Goal: Information Seeking & Learning: Learn about a topic

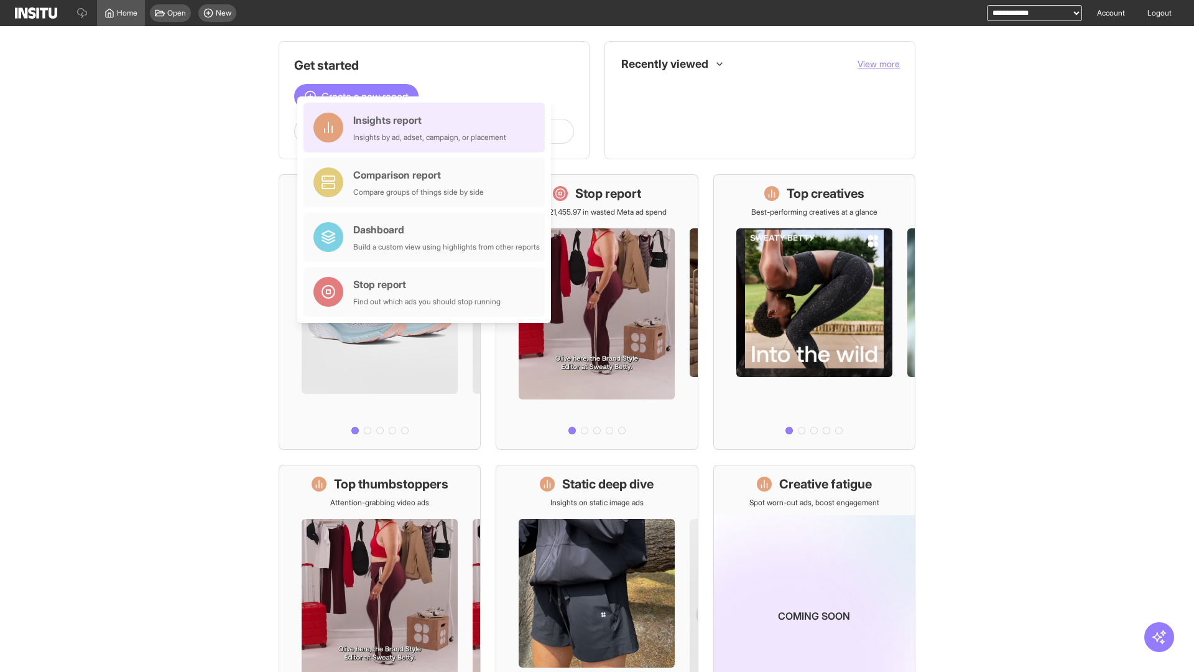
click at [427, 128] on div "Insights report Insights by ad, adset, campaign, or placement" at bounding box center [429, 128] width 153 height 30
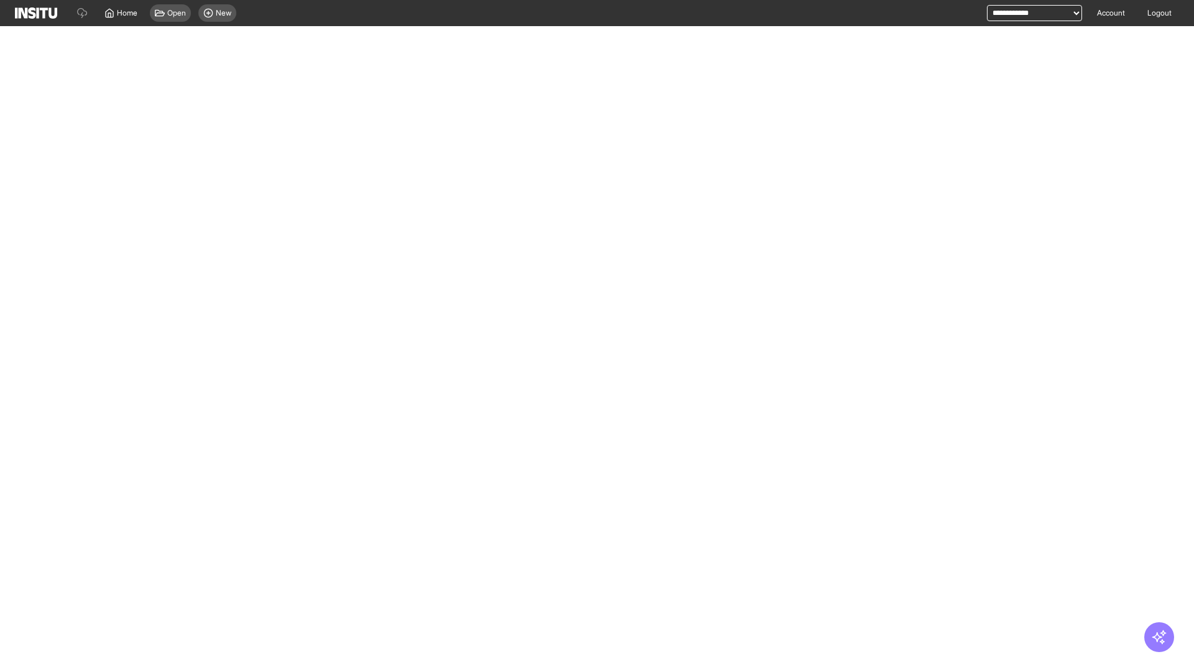
select select "**"
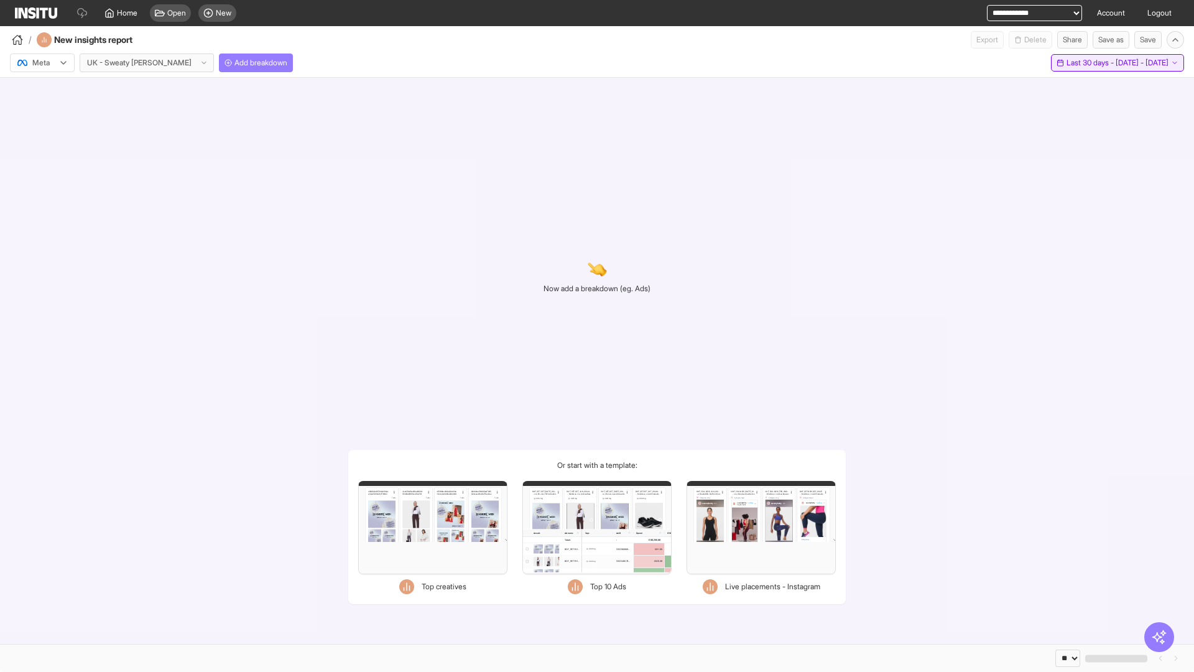
click at [1093, 63] on span "Last 30 days - [DATE] - [DATE]" at bounding box center [1118, 63] width 102 height 10
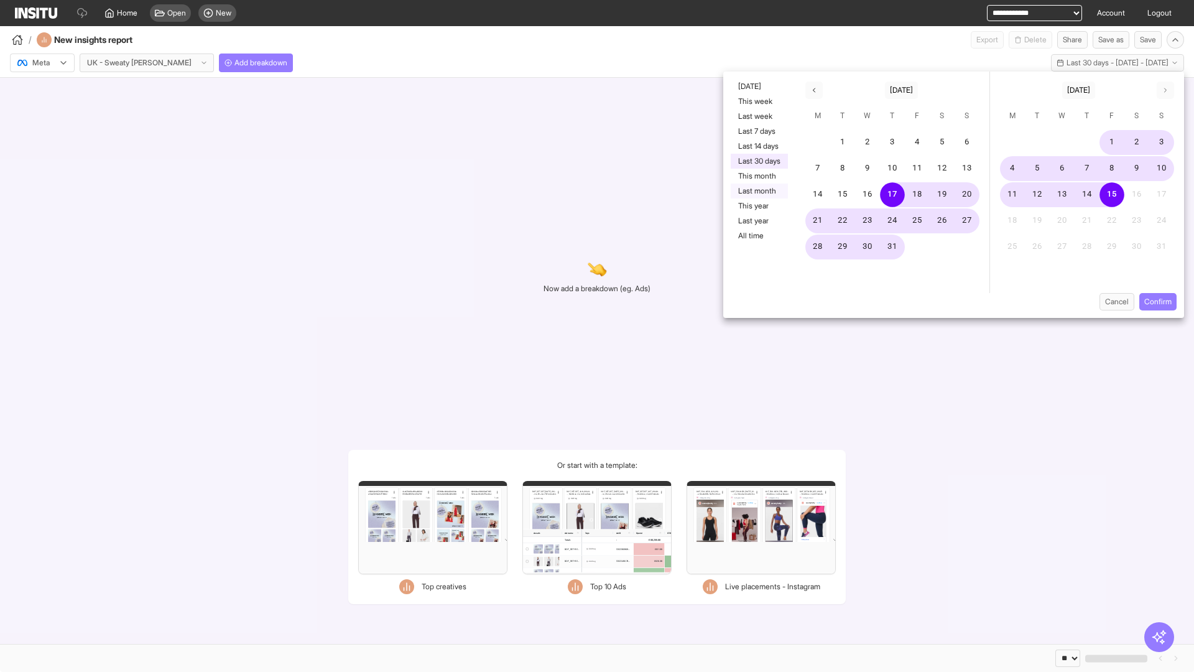
click at [758, 191] on button "Last month" at bounding box center [759, 191] width 57 height 15
